Goal: Navigation & Orientation: Find specific page/section

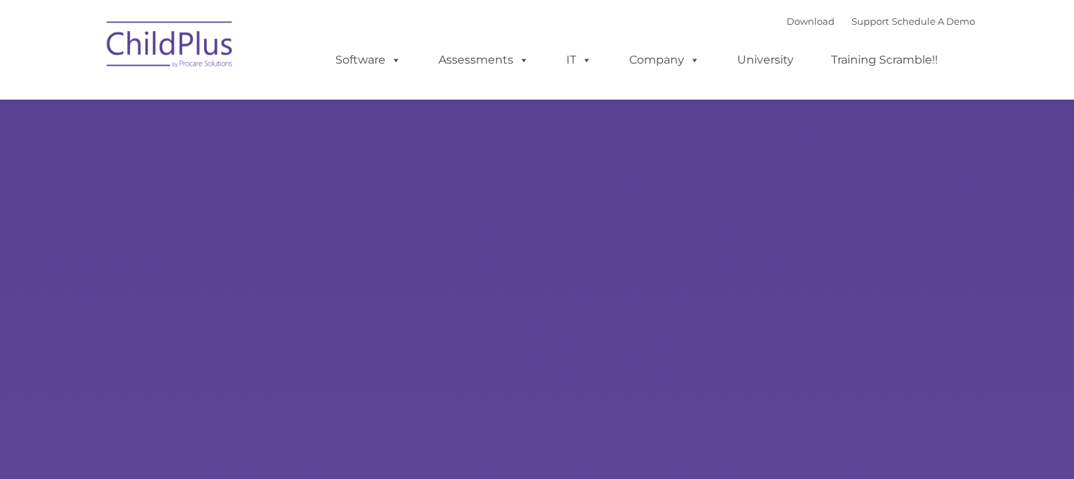
select select "MEDIUM"
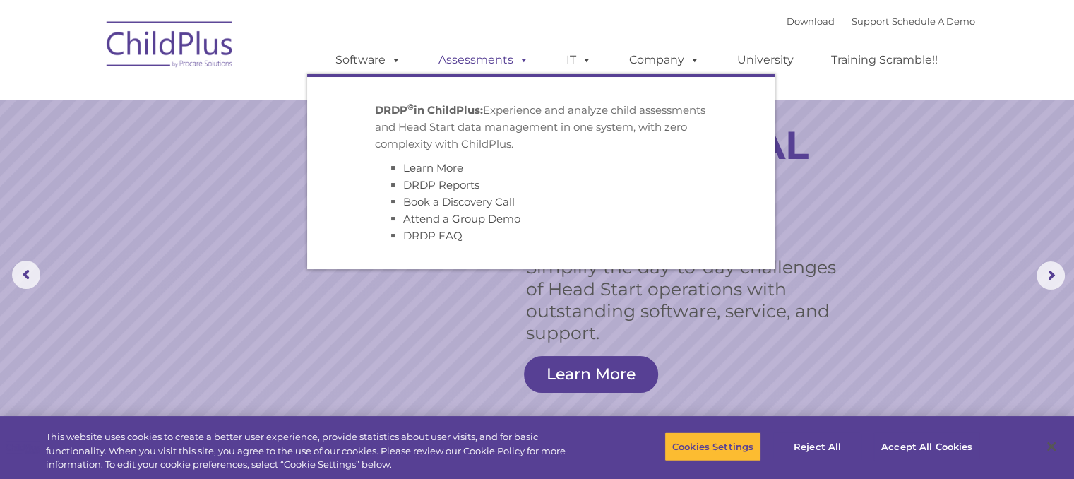
click at [520, 60] on span at bounding box center [521, 59] width 16 height 13
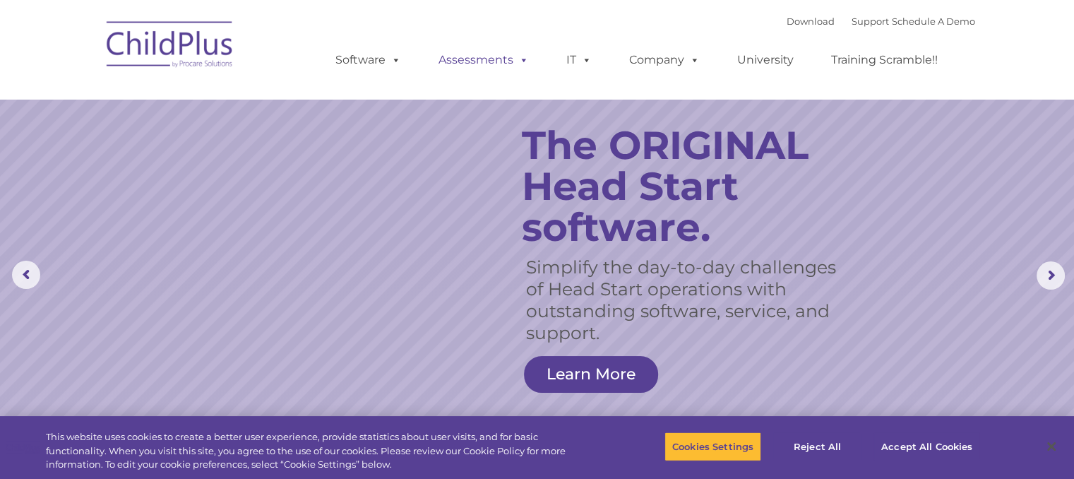
click at [520, 60] on span at bounding box center [521, 59] width 16 height 13
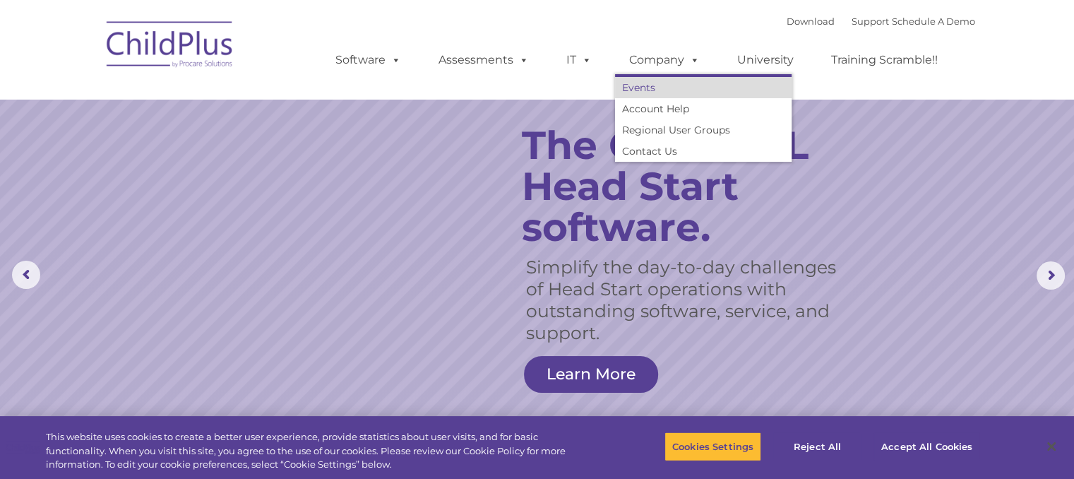
click at [633, 90] on link "Events" at bounding box center [703, 87] width 177 height 21
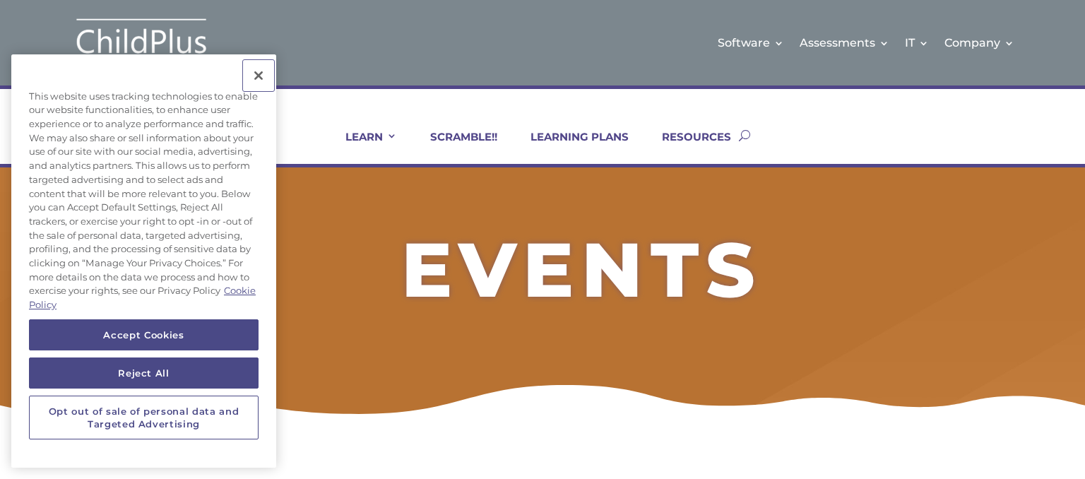
click at [262, 73] on button "Close" at bounding box center [258, 75] width 31 height 31
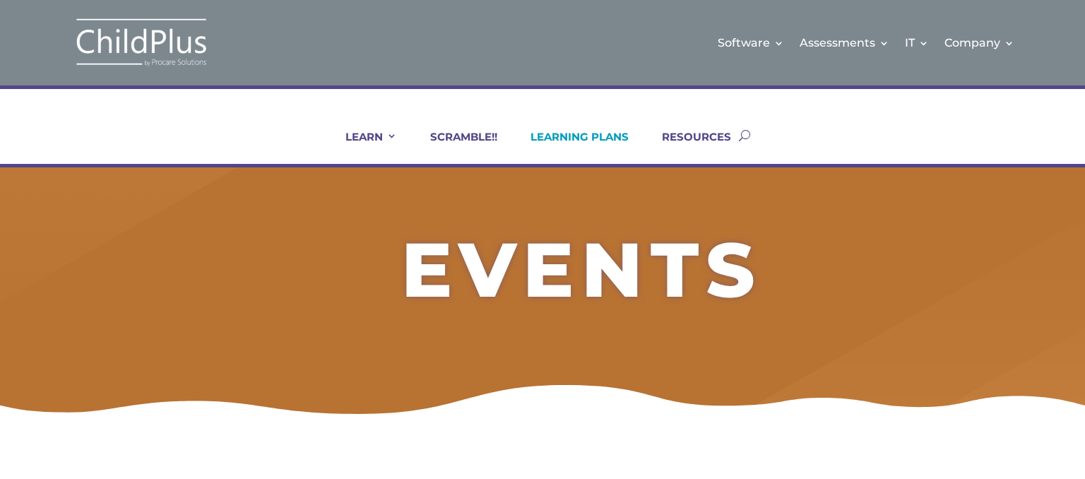
click at [576, 138] on link "LEARNING PLANS" at bounding box center [571, 147] width 116 height 34
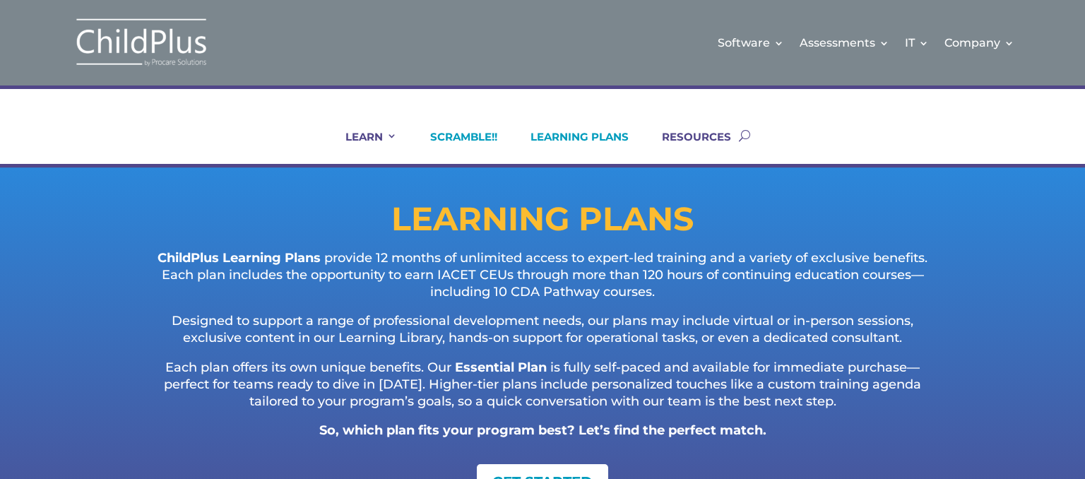
click at [489, 136] on link "SCRAMBLE!!" at bounding box center [454, 147] width 85 height 34
